Goal: Transaction & Acquisition: Purchase product/service

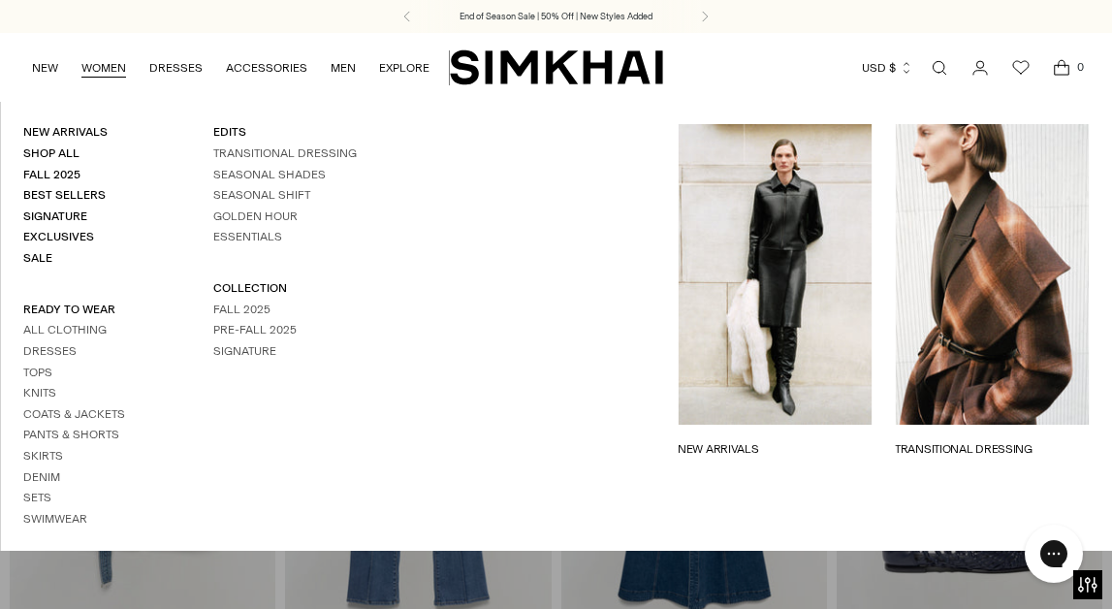
click at [69, 361] on ul "All Clothing Dresses Tops Knits Coats & Jackets Pants & Shorts Skirts Denim Set…" at bounding box center [95, 424] width 144 height 205
click at [68, 354] on link "Dresses" at bounding box center [49, 351] width 53 height 14
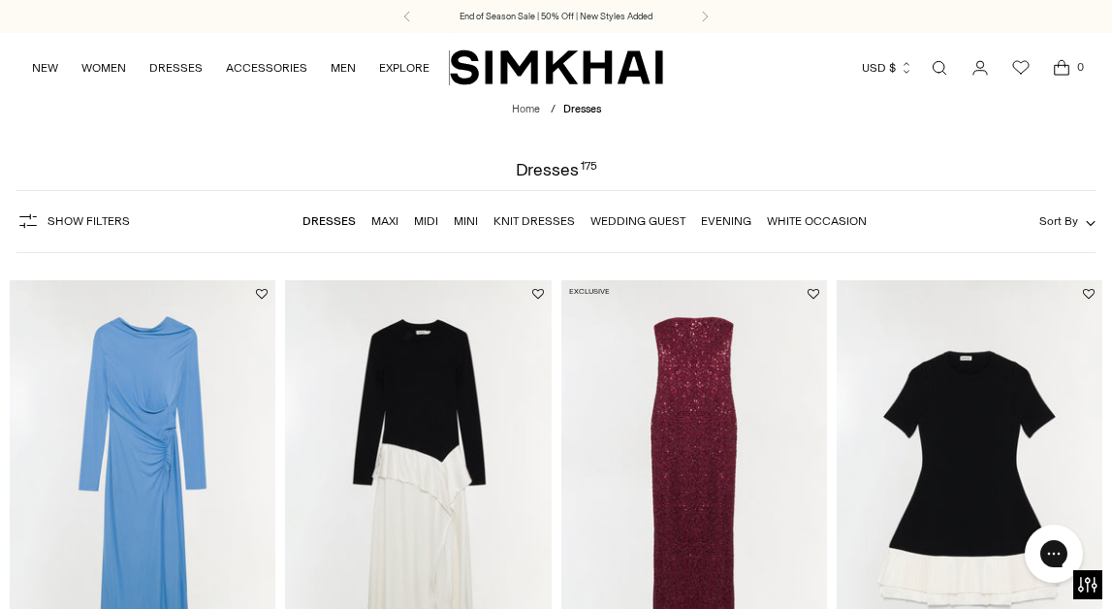
click at [945, 80] on link "Open search modal" at bounding box center [939, 67] width 39 height 39
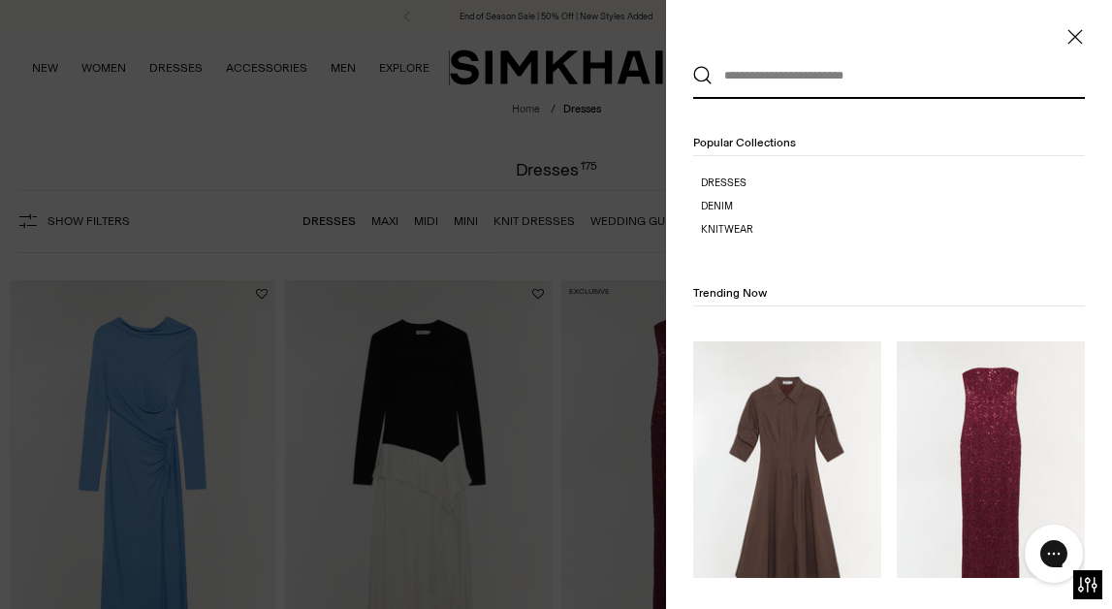
click at [458, 141] on div at bounding box center [556, 304] width 1112 height 609
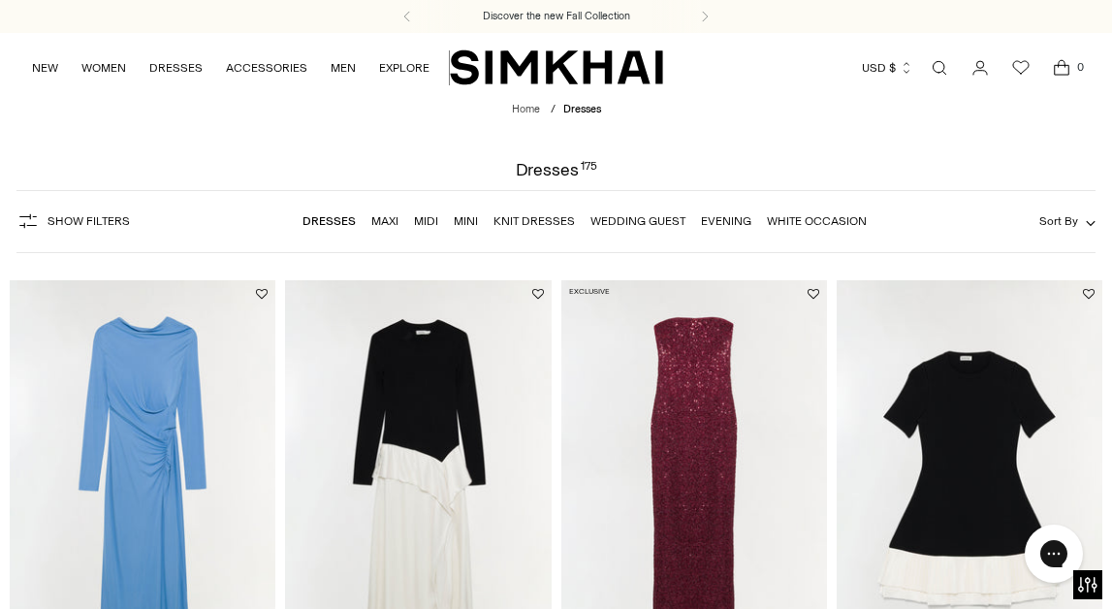
click at [836, 223] on link "White Occasion" at bounding box center [817, 221] width 100 height 14
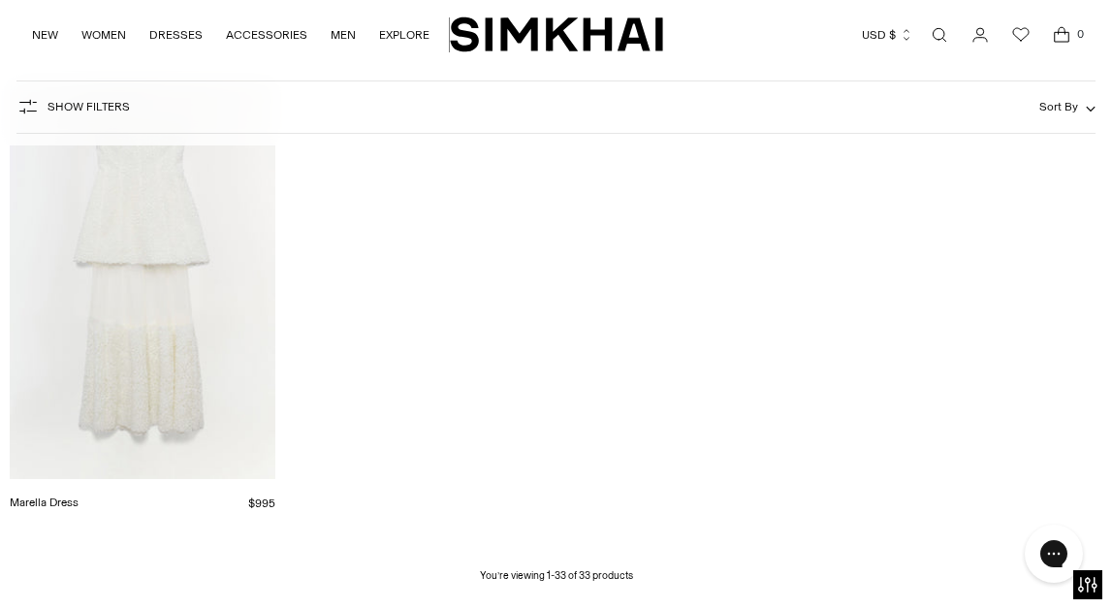
scroll to position [4062, 0]
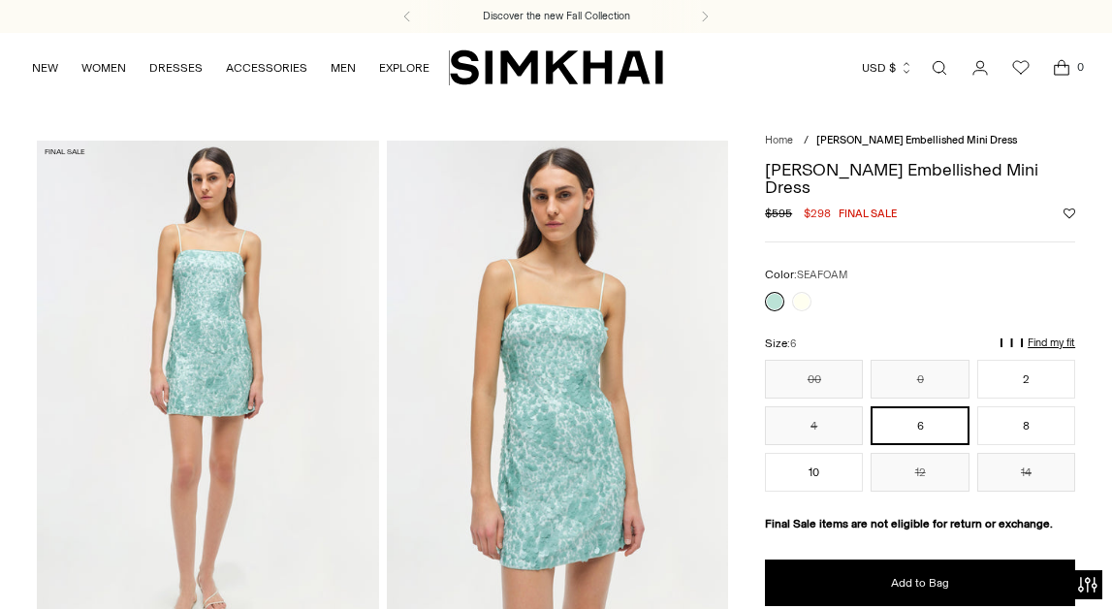
click at [490, 377] on img at bounding box center [558, 397] width 342 height 513
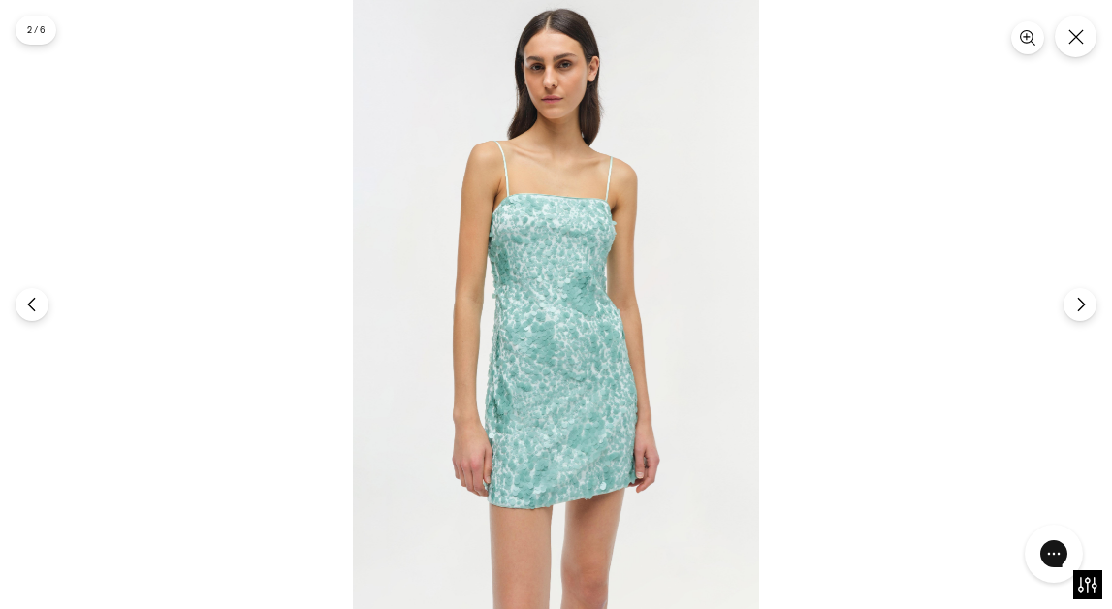
click at [666, 409] on img at bounding box center [556, 304] width 406 height 609
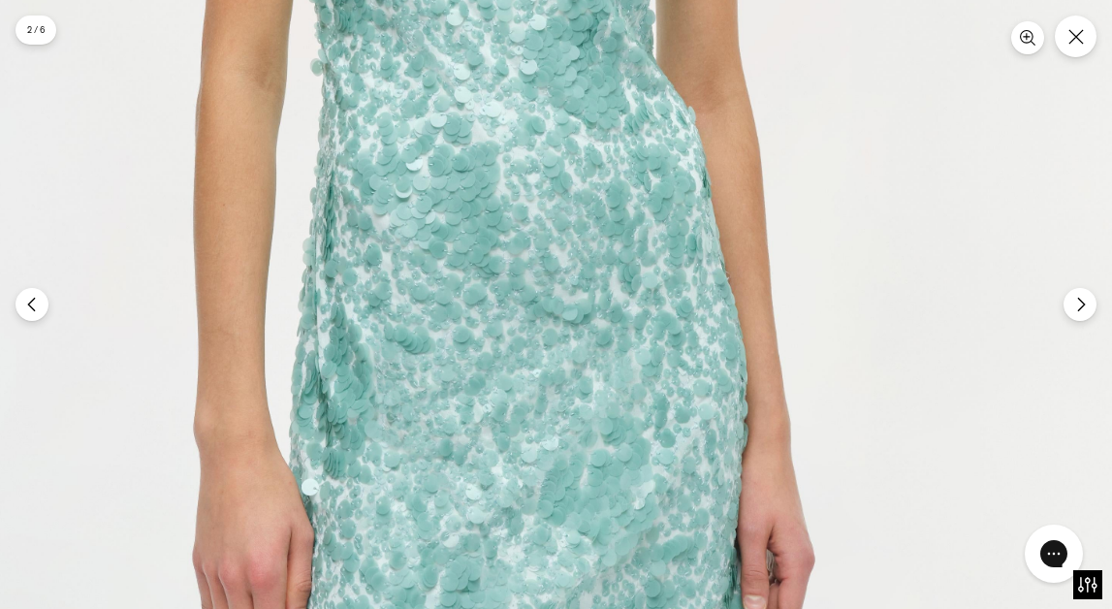
click at [666, 409] on img at bounding box center [503, 93] width 1219 height 1827
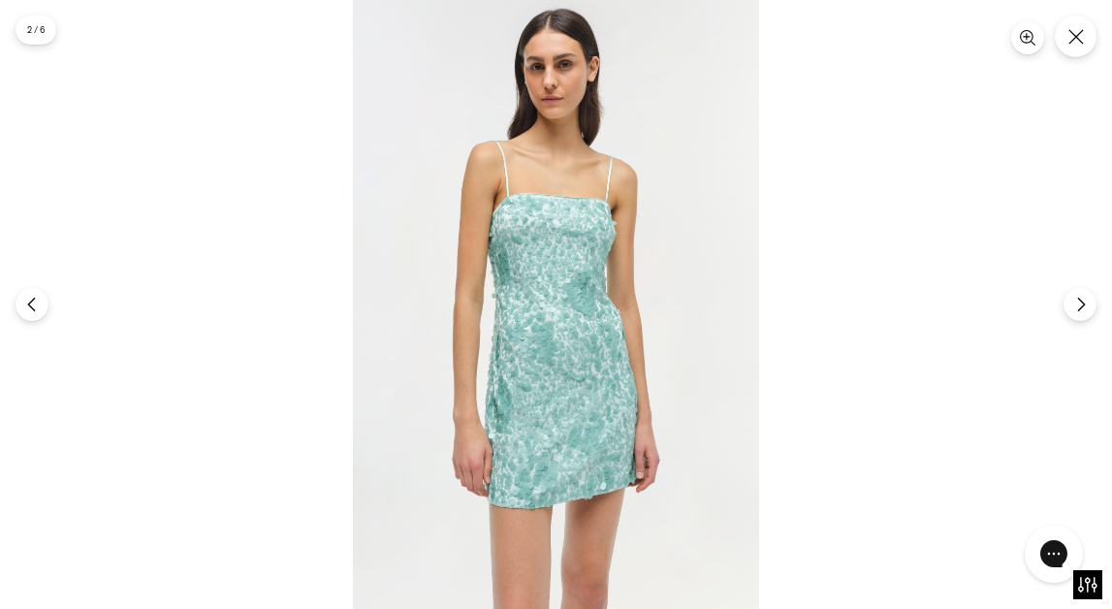
click at [870, 323] on div at bounding box center [556, 304] width 1112 height 609
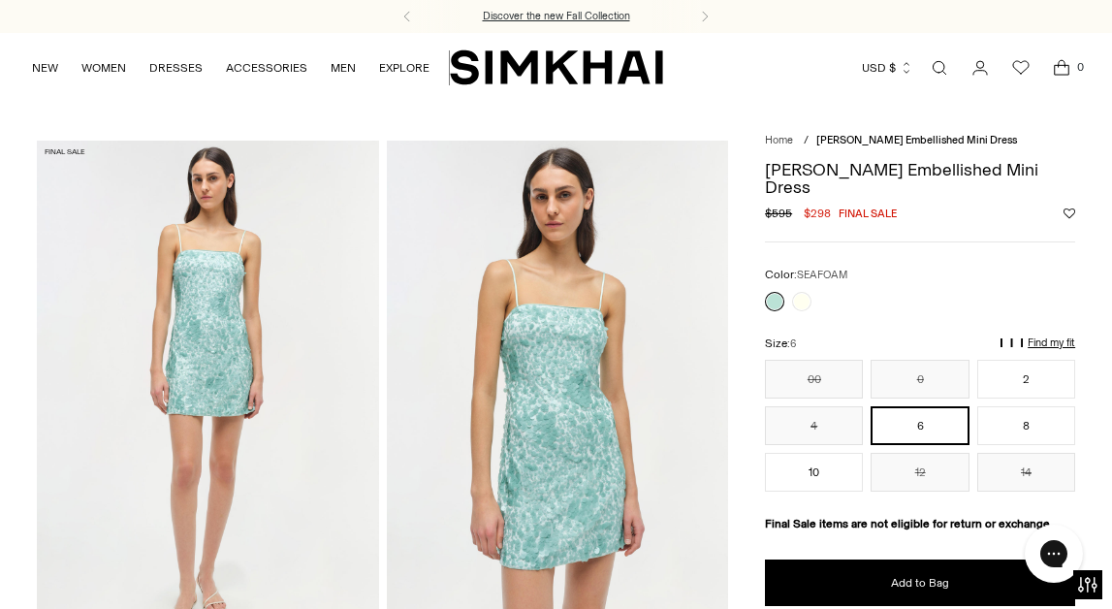
click at [567, 17] on h3 "Discover the new Fall Collection" at bounding box center [556, 17] width 147 height 16
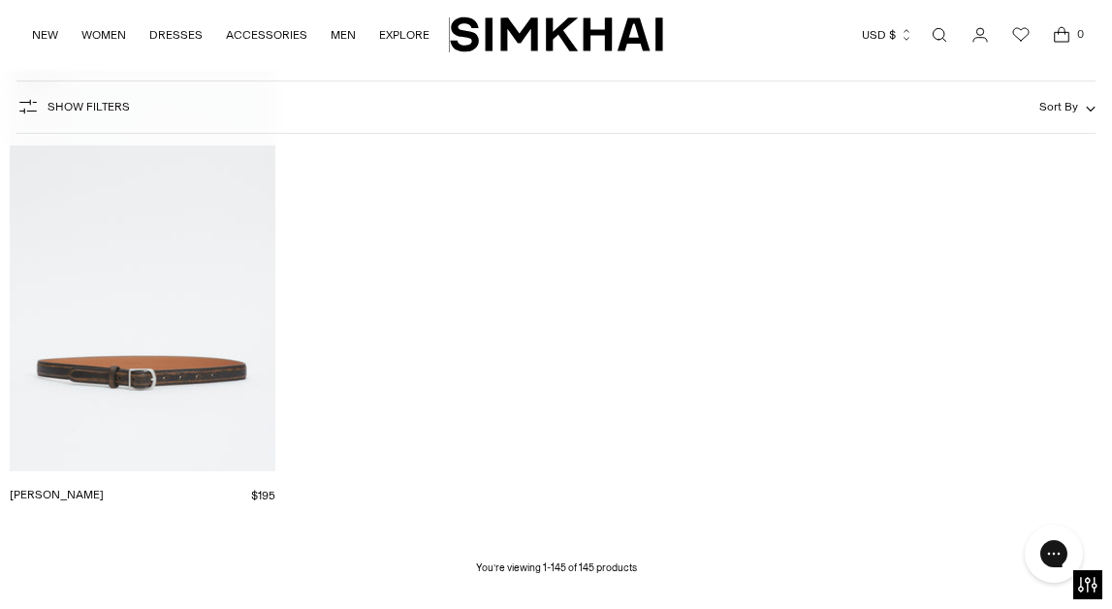
scroll to position [18393, 0]
